Goal: Task Accomplishment & Management: Complete application form

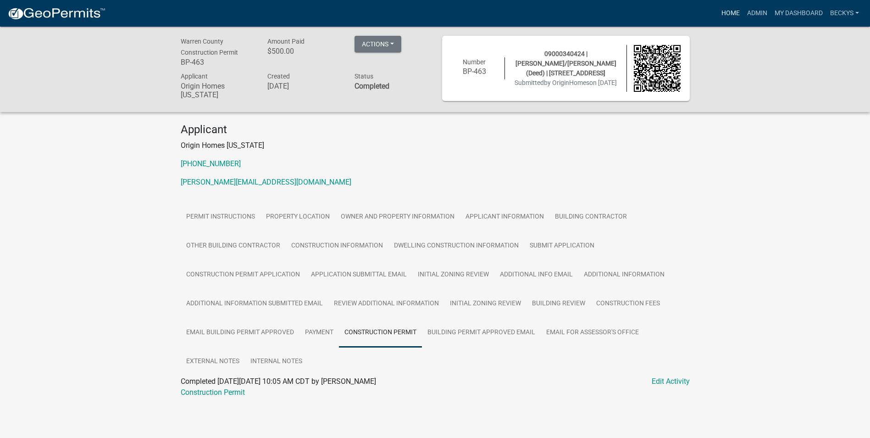
click at [728, 13] on link "Home" at bounding box center [731, 13] width 26 height 17
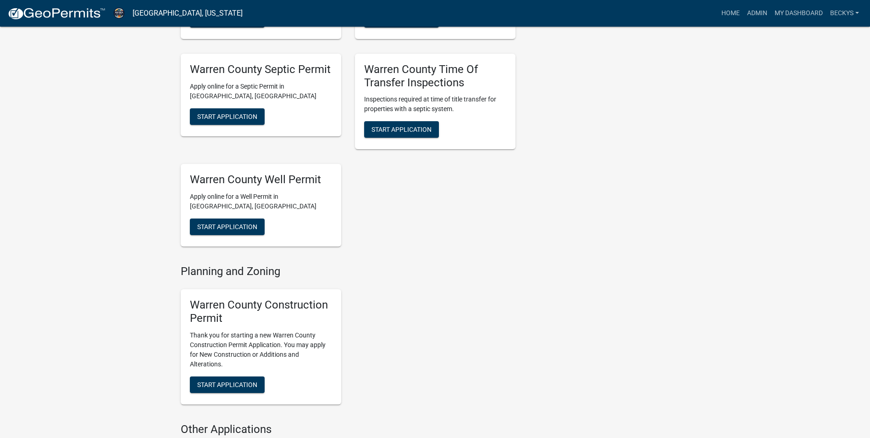
scroll to position [321, 0]
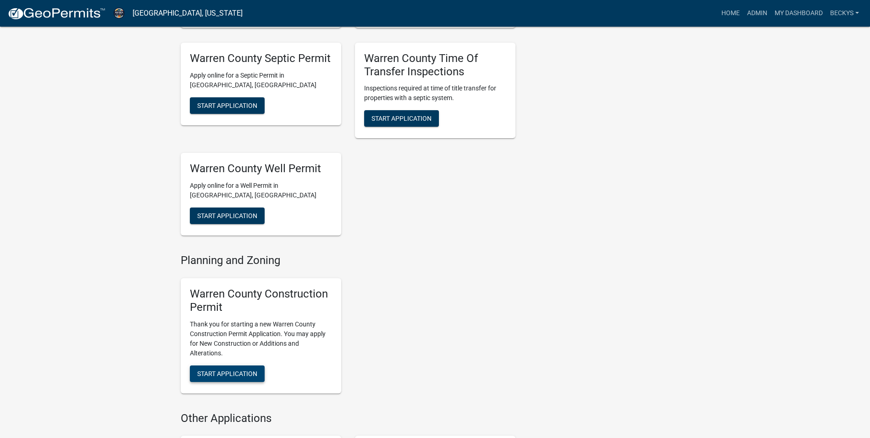
click at [230, 371] on span "Start Application" at bounding box center [227, 372] width 60 height 7
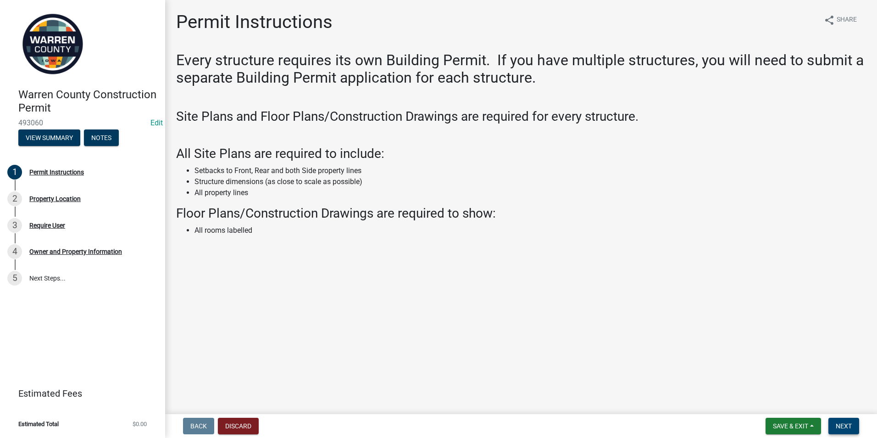
click at [845, 419] on button "Next" at bounding box center [843, 425] width 31 height 17
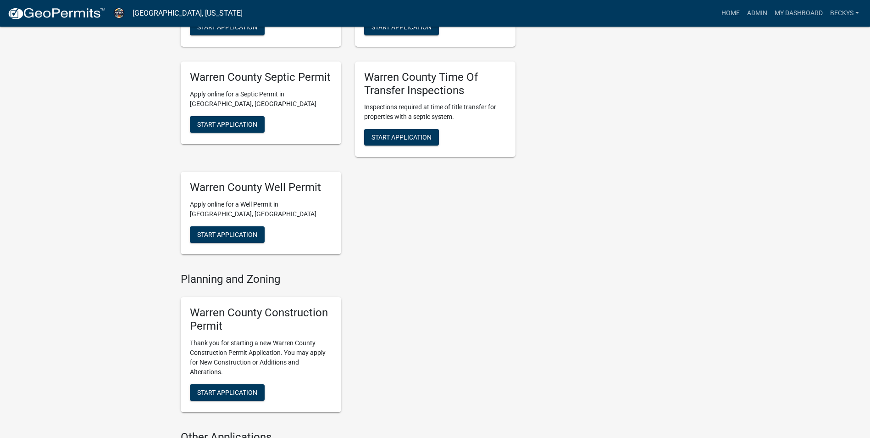
scroll to position [413, 0]
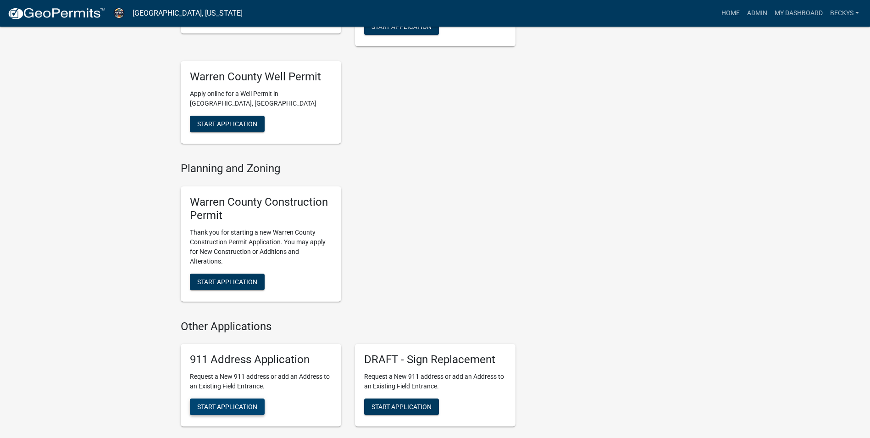
click at [228, 403] on span "Start Application" at bounding box center [227, 406] width 60 height 7
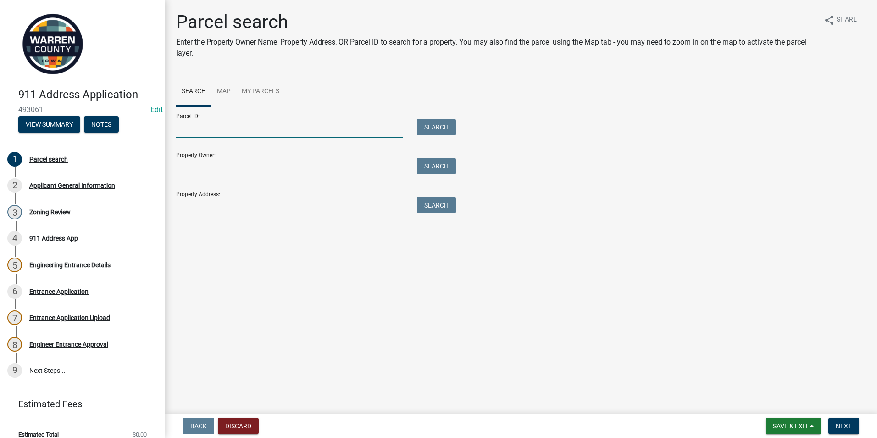
click at [182, 125] on input "Parcel ID:" at bounding box center [289, 128] width 227 height 19
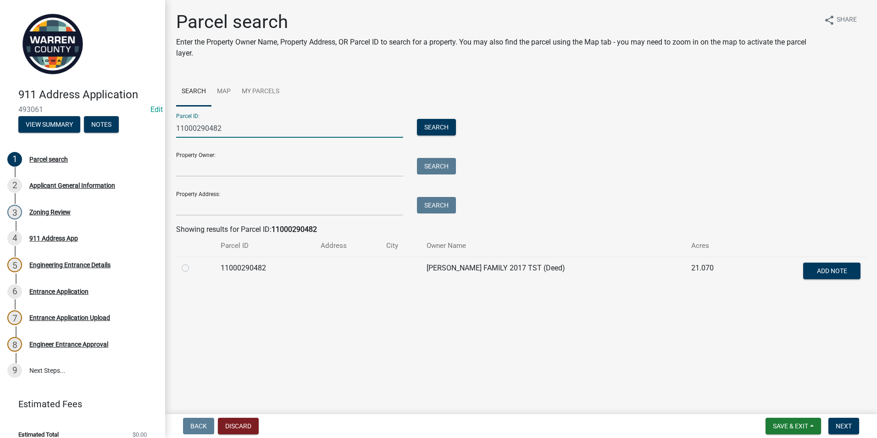
type input "11000290482"
click at [193, 262] on label at bounding box center [193, 262] width 0 height 0
click at [193, 267] on input "radio" at bounding box center [196, 265] width 6 height 6
radio input "true"
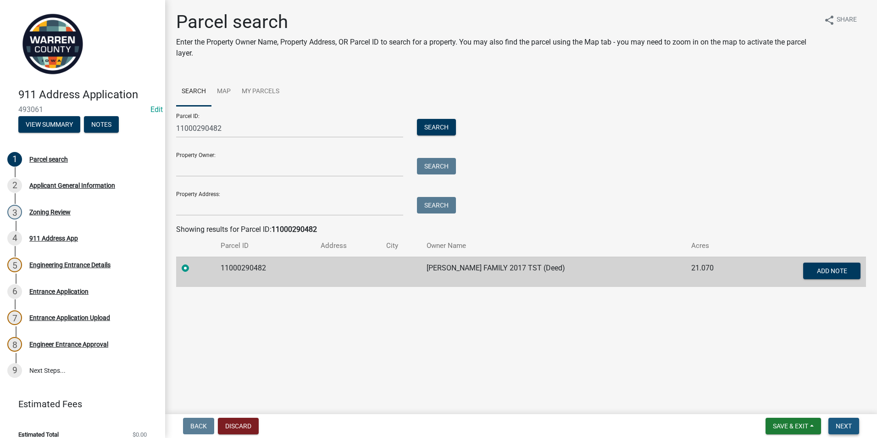
click at [842, 425] on span "Next" at bounding box center [844, 425] width 16 height 7
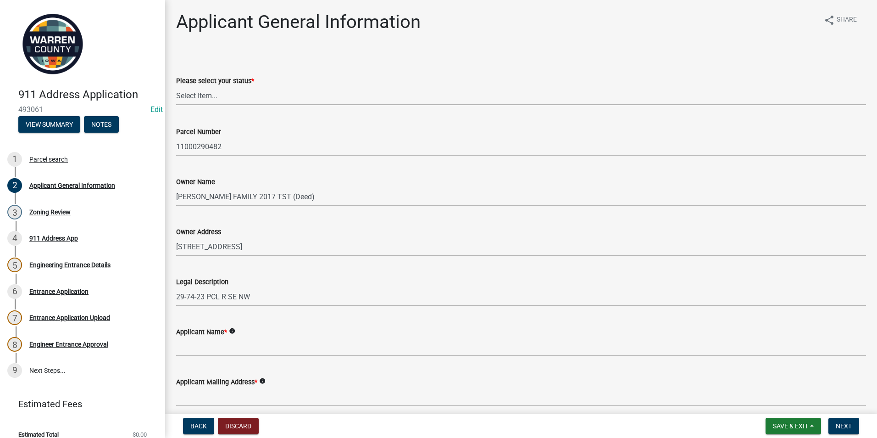
click at [194, 91] on select "Select Item... Owner Plan to Purchase Buyer's Representative Builder/Contractor…" at bounding box center [521, 95] width 690 height 19
click at [176, 86] on select "Select Item... Owner Plan to Purchase Buyer's Representative Builder/Contractor…" at bounding box center [521, 95] width 690 height 19
select select "196e4b07-6cc4-41fe-a532-0418cc6158e6"
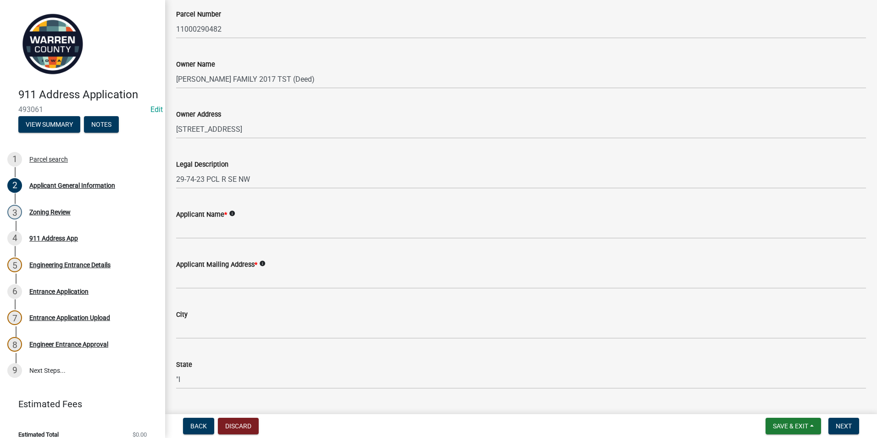
scroll to position [138, 0]
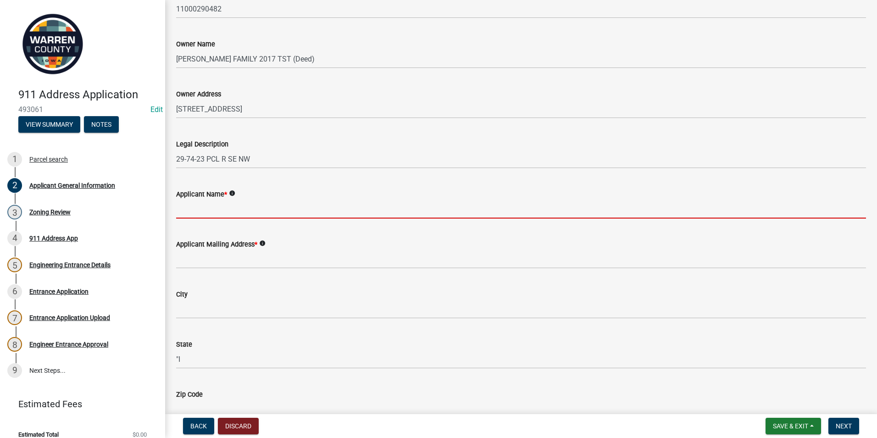
click at [191, 213] on input "Applicant Name *" at bounding box center [521, 209] width 690 height 19
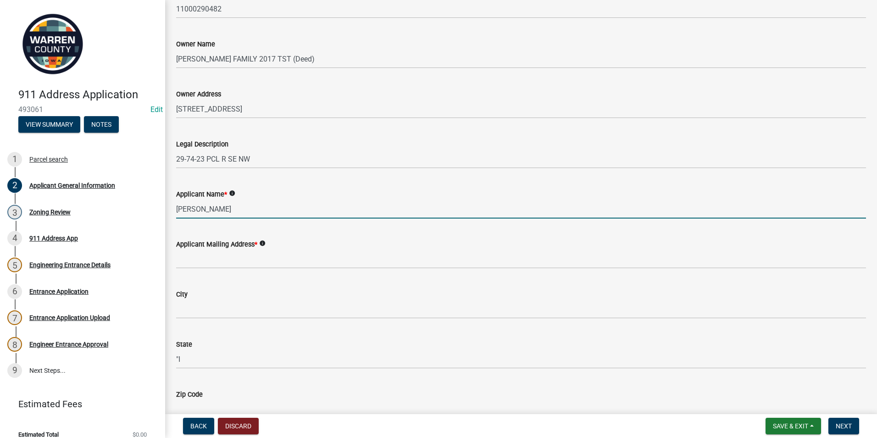
type input "[PERSON_NAME]"
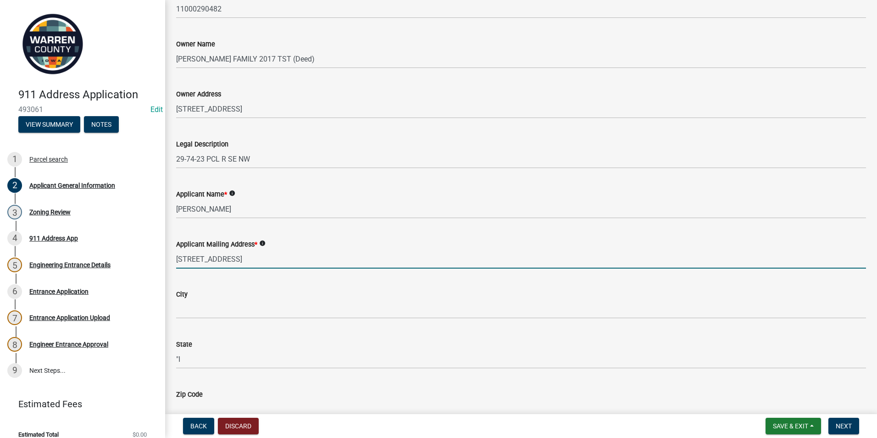
type input "[STREET_ADDRESS]"
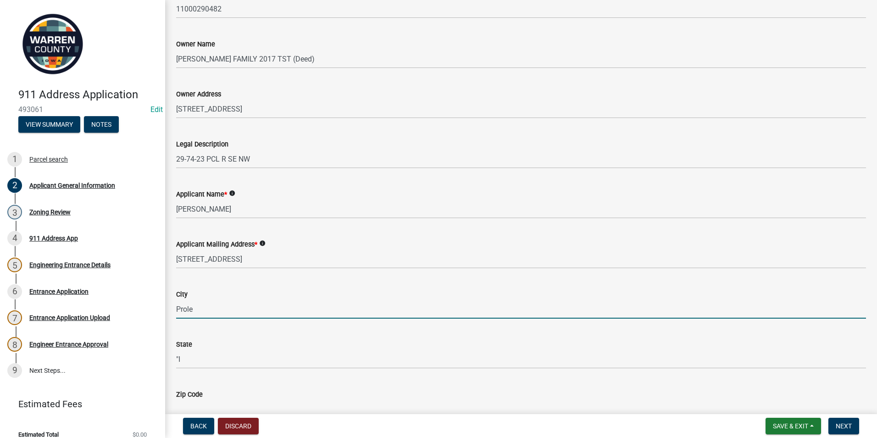
type input "Prole"
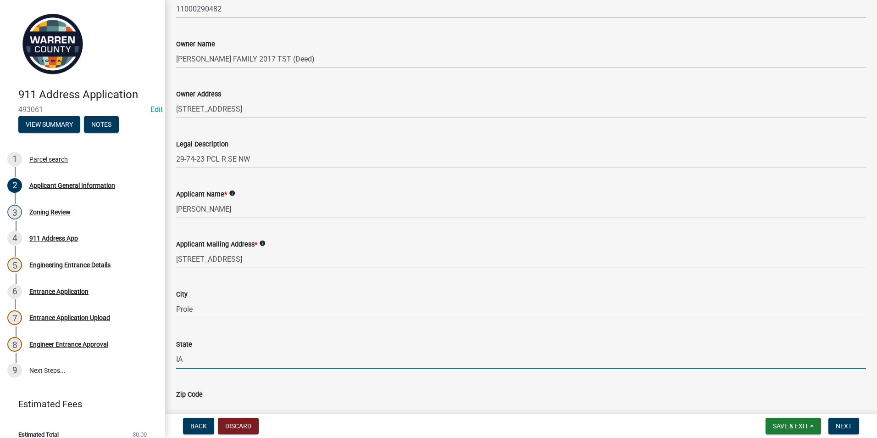
type input "IA"
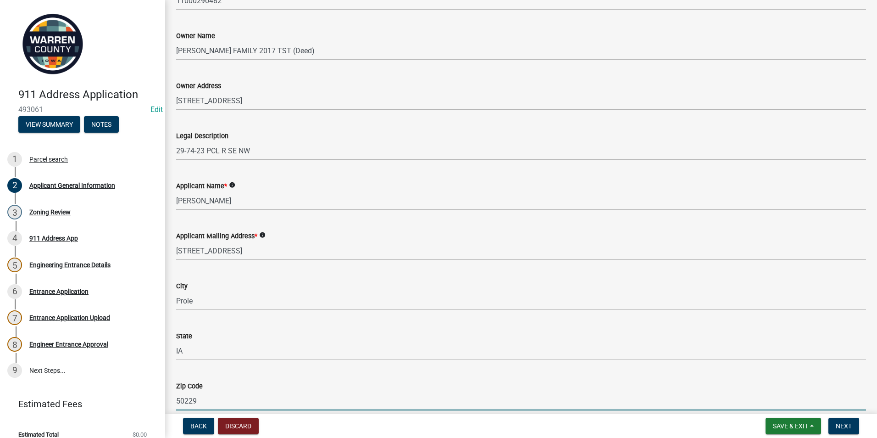
type input "50229"
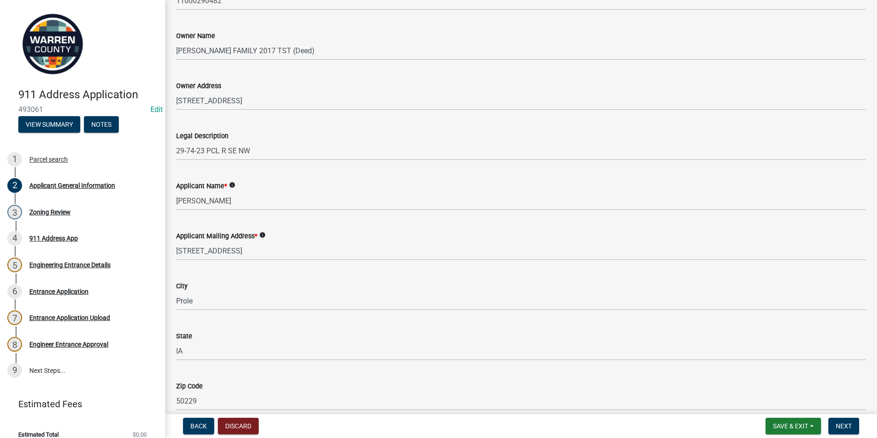
scroll to position [392, 0]
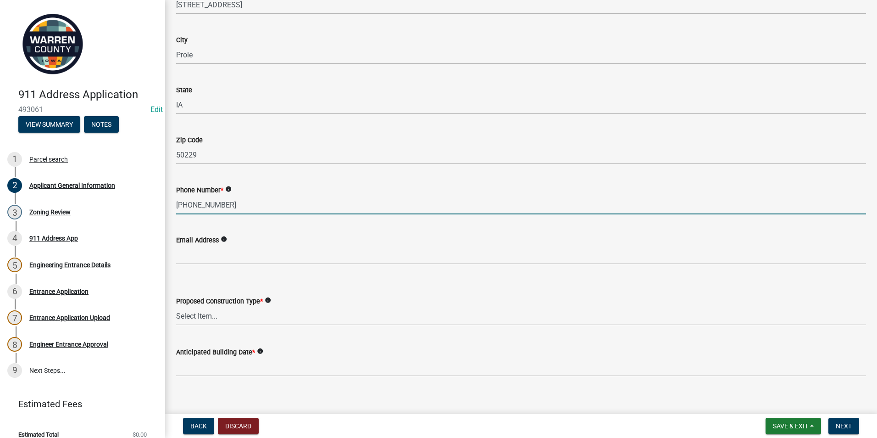
type input "[PHONE_NUMBER]"
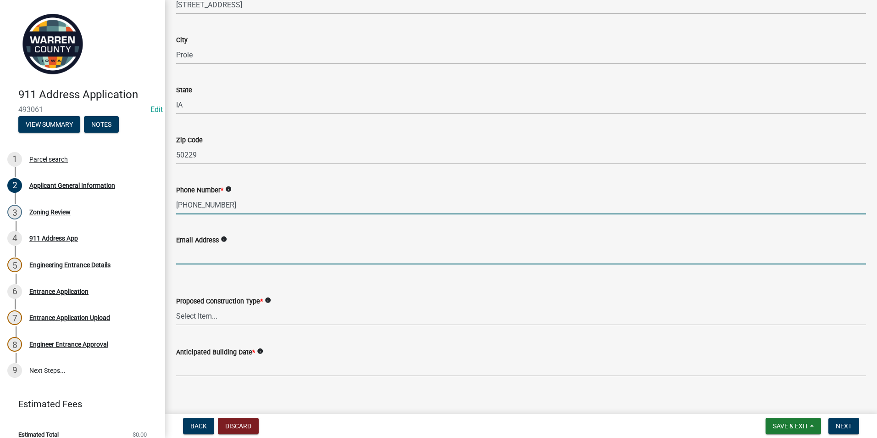
click at [187, 254] on input "Email Address" at bounding box center [521, 254] width 690 height 19
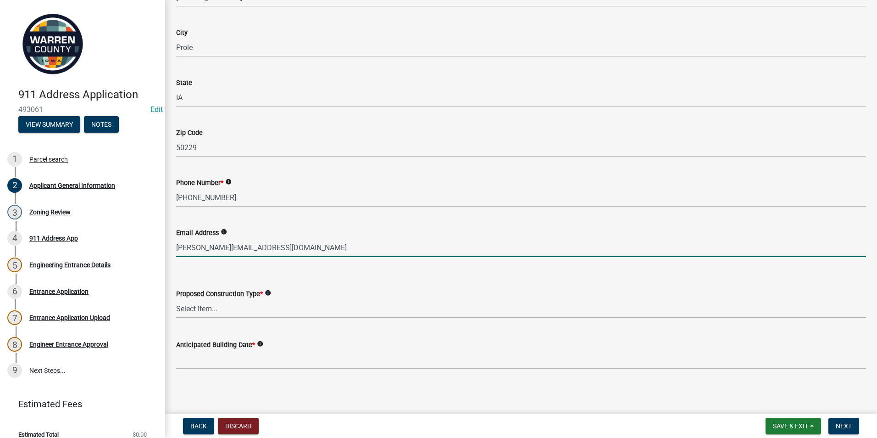
scroll to position [401, 0]
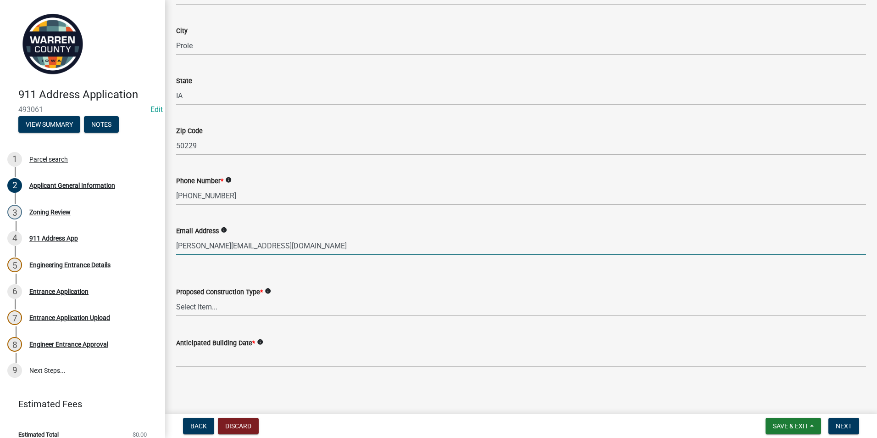
type input "[PERSON_NAME][EMAIL_ADDRESS][DOMAIN_NAME]"
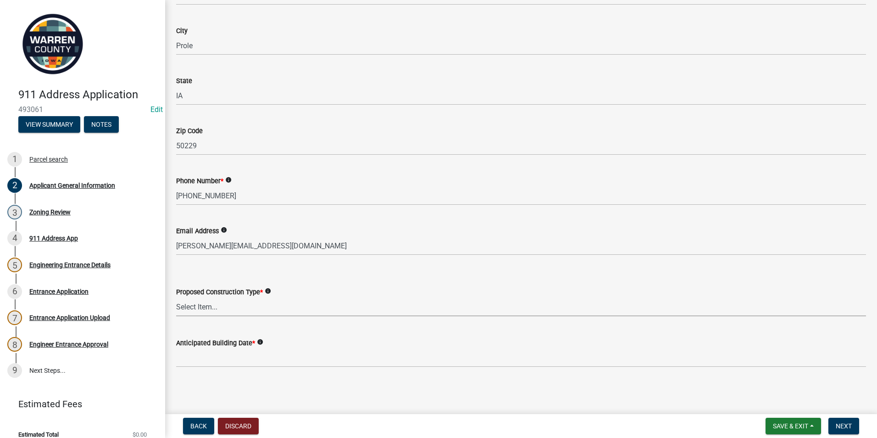
click at [208, 306] on select "Select Item... Business Farm Entrance Cell Tower Multi-Family Unit New Business…" at bounding box center [521, 306] width 690 height 19
click at [176, 297] on select "Select Item... Business Farm Entrance Cell Tower Multi-Family Unit New Business…" at bounding box center [521, 306] width 690 height 19
select select "c90aeb4f-8d51-4a52-b06f-2345d499b56e"
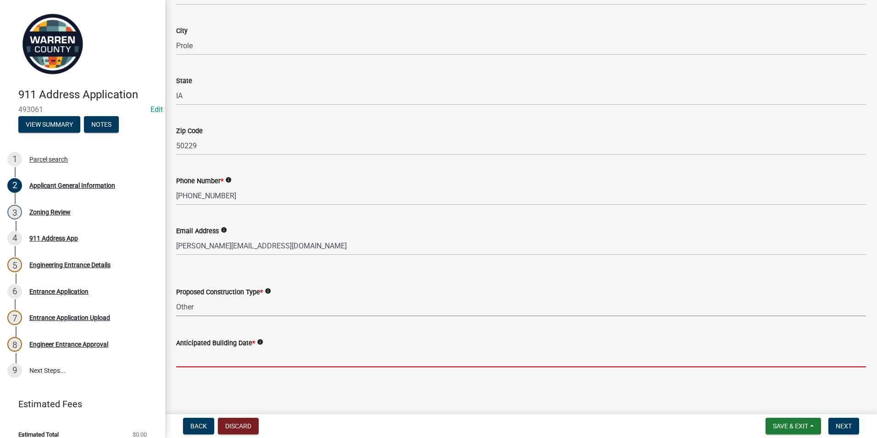
click at [183, 355] on input "Anticipated Building Date *" at bounding box center [521, 357] width 690 height 19
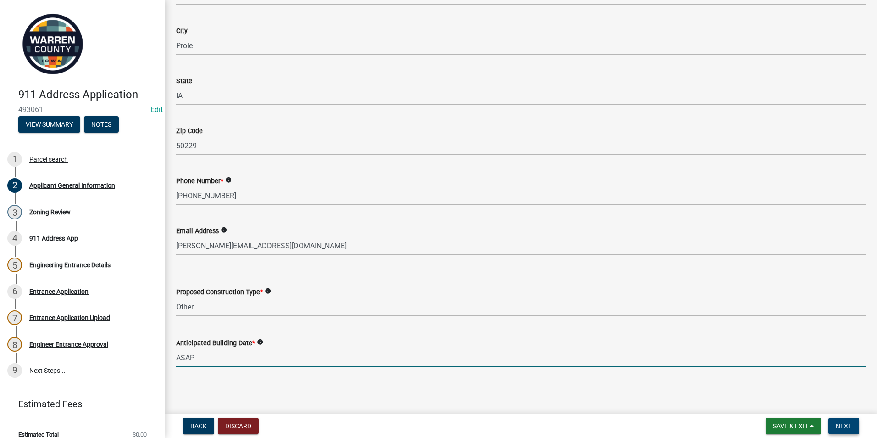
type input "ASAP"
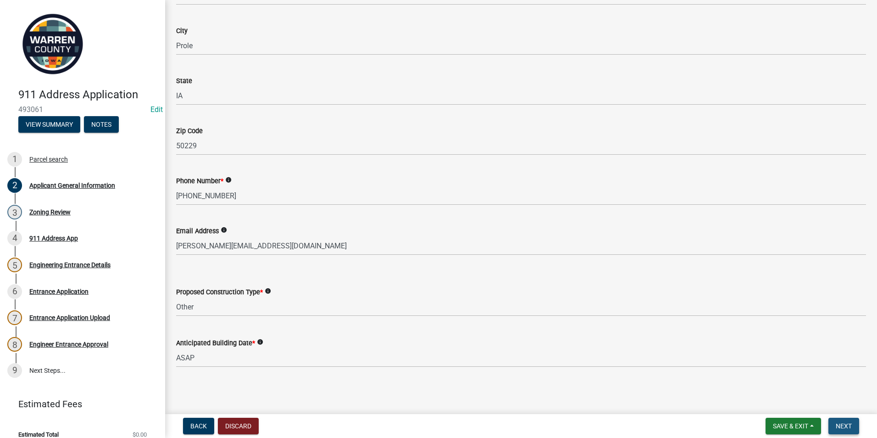
click at [843, 427] on span "Next" at bounding box center [844, 425] width 16 height 7
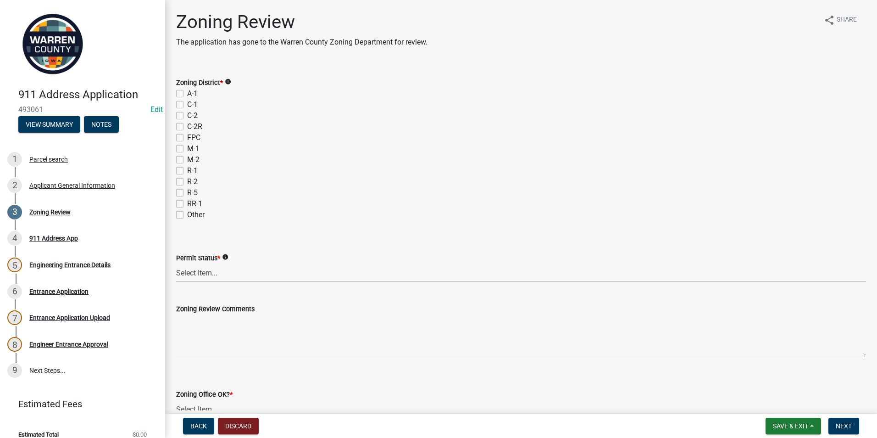
drag, startPoint x: 259, startPoint y: 199, endPoint x: 174, endPoint y: 178, distance: 87.9
click at [187, 136] on label "FPC" at bounding box center [193, 137] width 13 height 11
click at [187, 136] on input "FPC" at bounding box center [190, 135] width 6 height 6
checkbox input "true"
checkbox input "false"
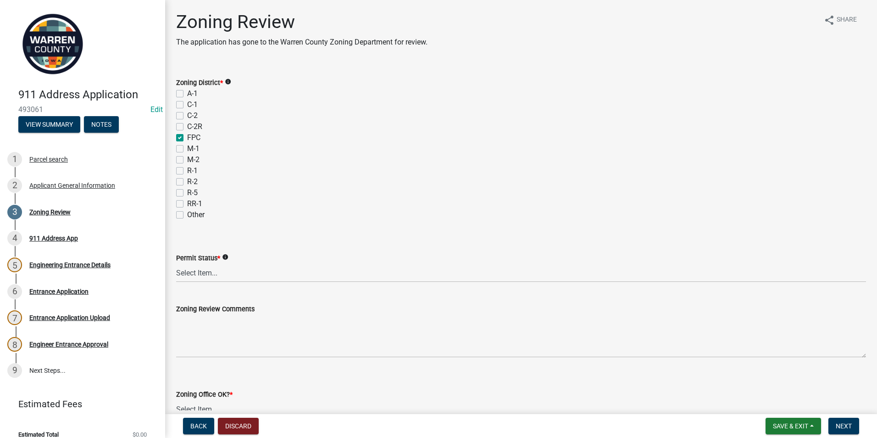
checkbox input "false"
checkbox input "true"
checkbox input "false"
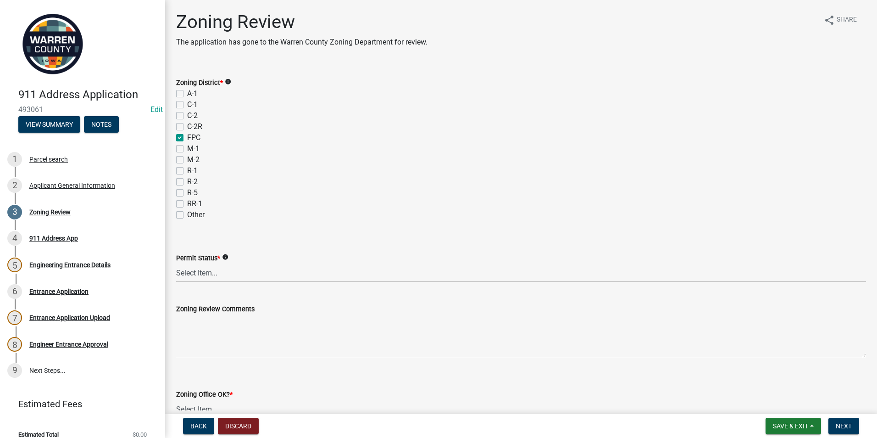
checkbox input "false"
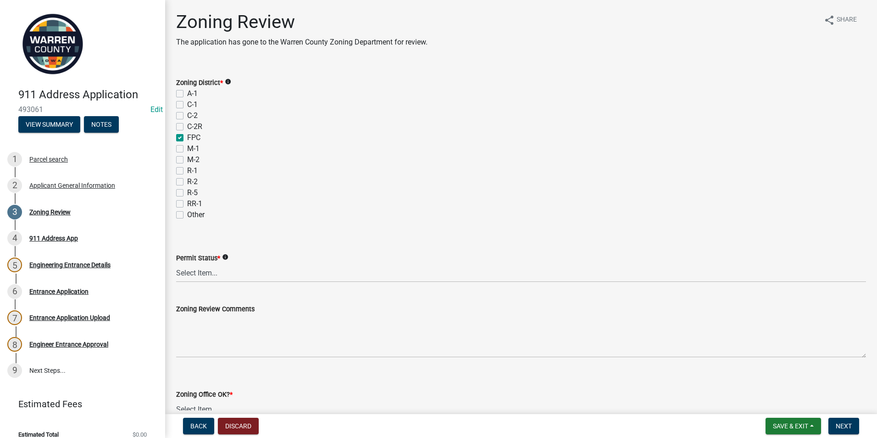
checkbox input "false"
click at [189, 270] on select "Select Item... Ag Exempt Applied For Not Applied For" at bounding box center [521, 272] width 690 height 19
click at [176, 263] on select "Select Item... Ag Exempt Applied For Not Applied For" at bounding box center [521, 272] width 690 height 19
select select "7f4095c2-83bb-4a30-93d4-5d4474f33330"
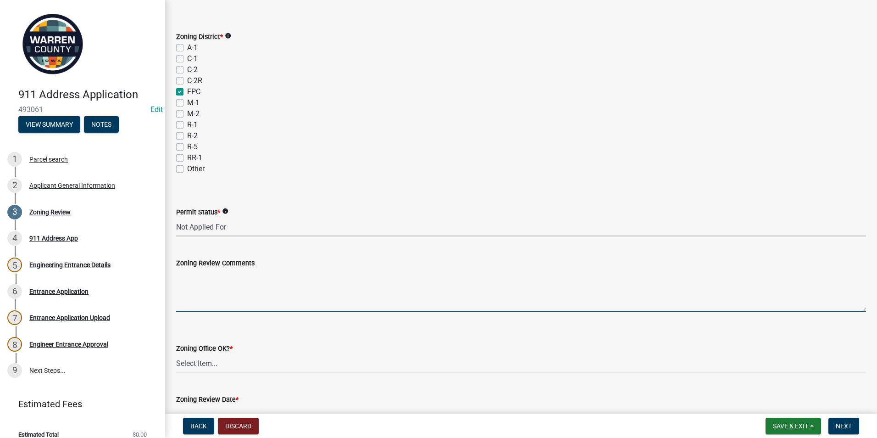
click at [186, 282] on textarea "Zoning Review Comments" at bounding box center [521, 289] width 690 height 43
type textarea "Building a cabin for living space."
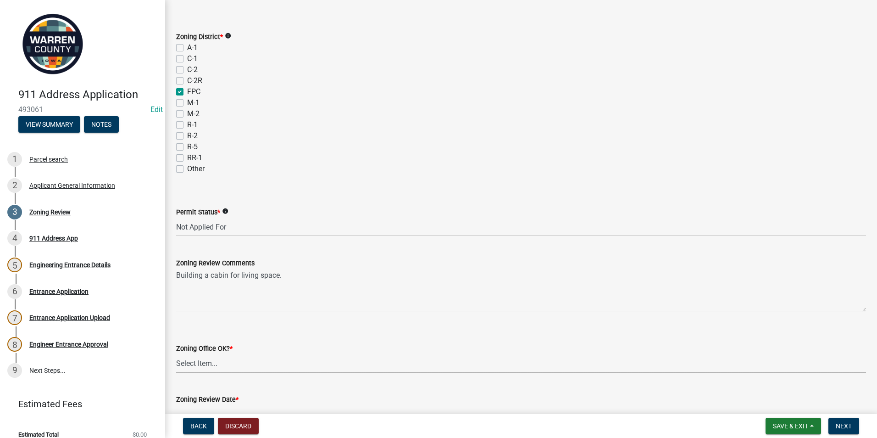
click at [206, 359] on select "Select Item... Yes No" at bounding box center [521, 363] width 690 height 19
click at [176, 354] on select "Select Item... Yes No" at bounding box center [521, 363] width 690 height 19
select select "22a6182a-d017-4f21-baaa-b72378e2c786"
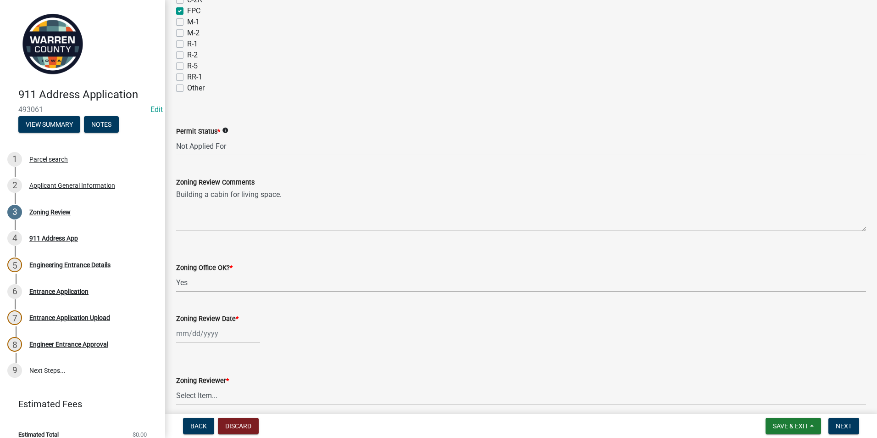
scroll to position [138, 0]
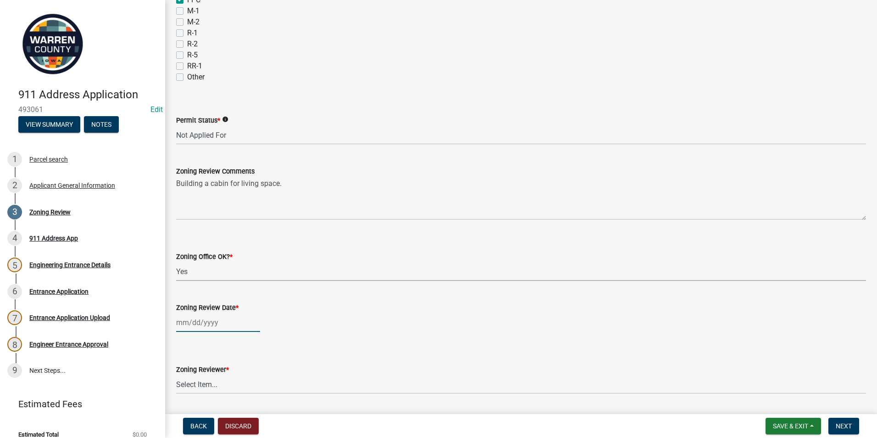
click at [200, 325] on div at bounding box center [218, 322] width 84 height 19
select select "10"
select select "2025"
click at [215, 255] on div "15" at bounding box center [214, 258] width 15 height 15
type input "[DATE]"
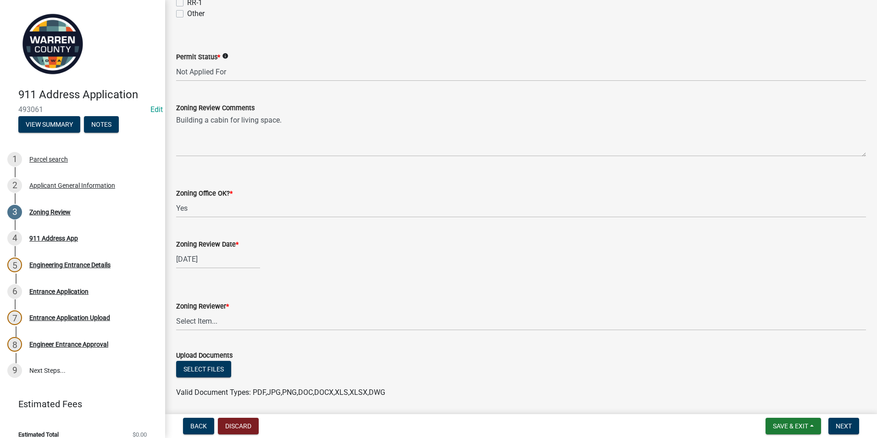
scroll to position [229, 0]
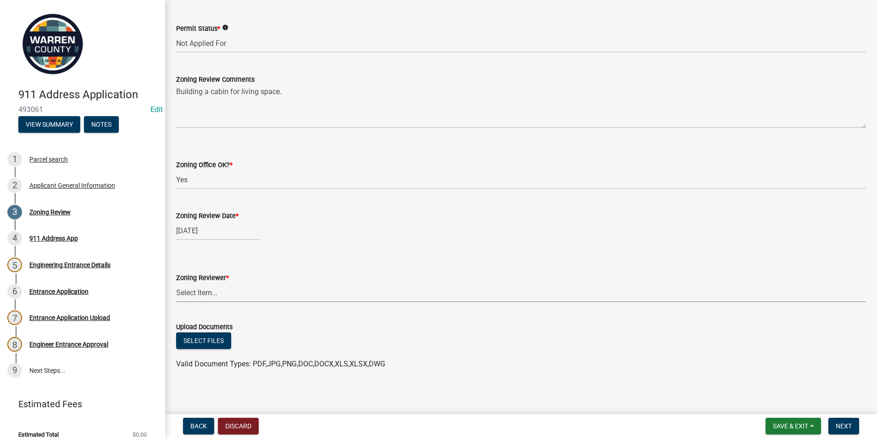
click at [189, 293] on select "Select Item... [PERSON_NAME] [PERSON_NAME] [PERSON_NAME]" at bounding box center [521, 292] width 690 height 19
click at [176, 283] on select "Select Item... [PERSON_NAME] [PERSON_NAME] [PERSON_NAME]" at bounding box center [521, 292] width 690 height 19
select select "ace9acd7-8034-4534-aef2-851af8cb1f05"
click at [836, 424] on span "Next" at bounding box center [844, 425] width 16 height 7
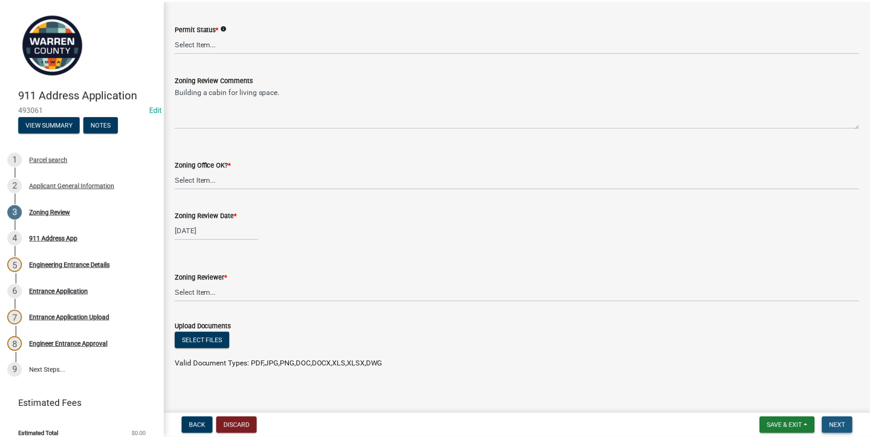
scroll to position [0, 0]
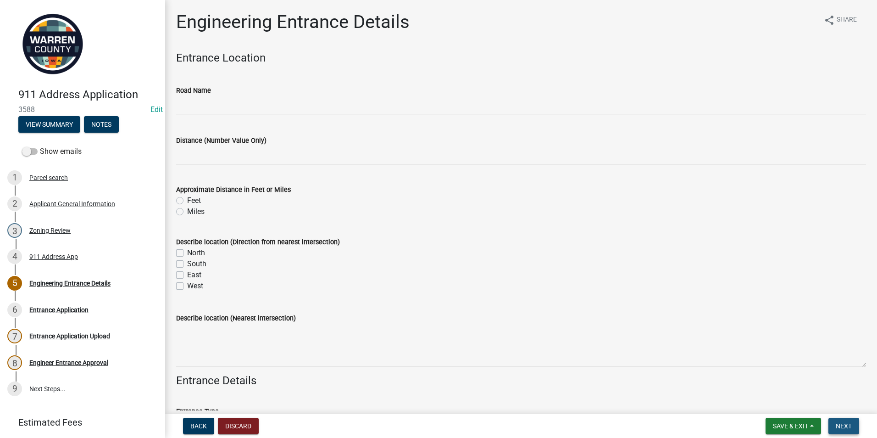
click at [839, 426] on span "Next" at bounding box center [844, 425] width 16 height 7
click at [784, 424] on span "Save & Exit" at bounding box center [790, 425] width 35 height 7
click at [777, 401] on button "Save & Exit" at bounding box center [784, 402] width 73 height 22
